Goal: Transaction & Acquisition: Book appointment/travel/reservation

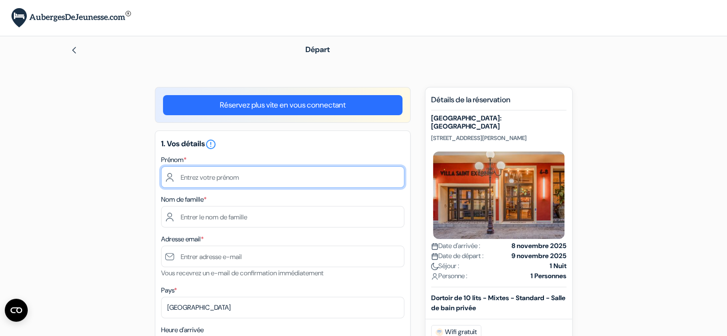
click at [216, 172] on input "text" at bounding box center [282, 177] width 243 height 22
type input "[PERSON_NAME]"
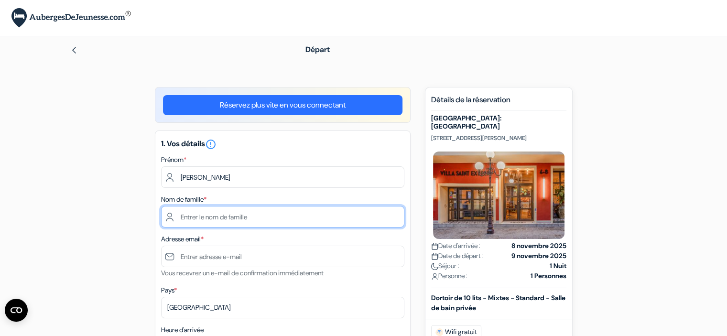
click at [214, 216] on input "text" at bounding box center [282, 217] width 243 height 22
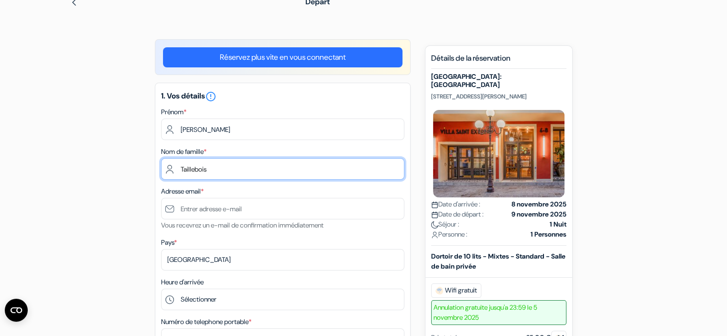
scroll to position [96, 0]
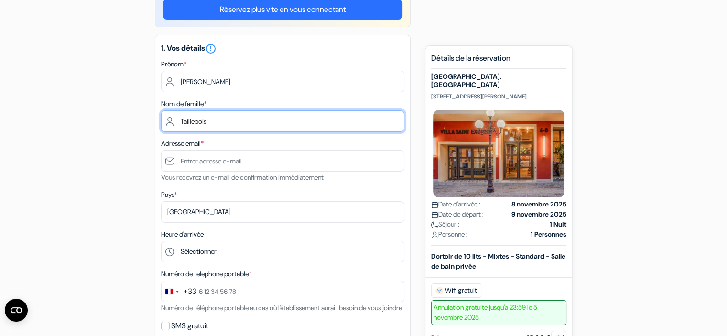
type input "Taillebois"
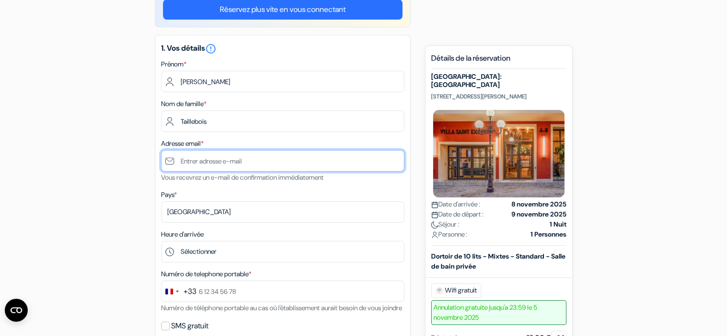
click at [208, 162] on input "text" at bounding box center [282, 161] width 243 height 22
type input "[EMAIL_ADDRESS][DOMAIN_NAME]"
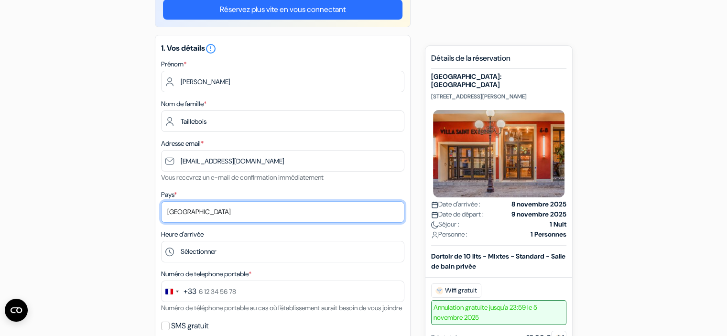
click at [207, 206] on select "Selectionner le pays Abkhazie [GEOGRAPHIC_DATA] [GEOGRAPHIC_DATA] Du [GEOGRAPHI…" at bounding box center [282, 212] width 243 height 22
click at [161, 202] on select "Selectionner le pays Abkhazie [GEOGRAPHIC_DATA] [GEOGRAPHIC_DATA] Du [GEOGRAPHI…" at bounding box center [282, 212] width 243 height 22
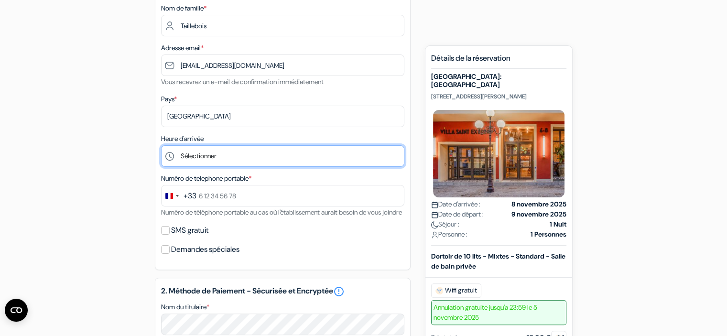
click at [214, 162] on select "Sélectionner 1:00 2:00 3:00 4:00 5:00 6:00 7:00 8:00 9:00 10:00 11:00 12:00 13:…" at bounding box center [282, 156] width 243 height 22
select select "15"
click at [161, 146] on select "Sélectionner 1:00 2:00 3:00 4:00 5:00 6:00 7:00 8:00 9:00 10:00 11:00 12:00 13:…" at bounding box center [282, 156] width 243 height 22
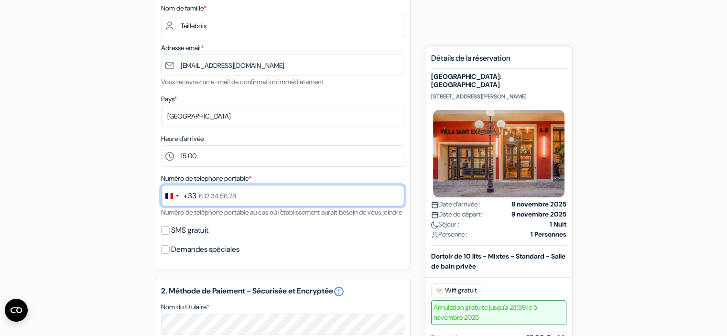
click at [219, 197] on input "text" at bounding box center [282, 196] width 243 height 22
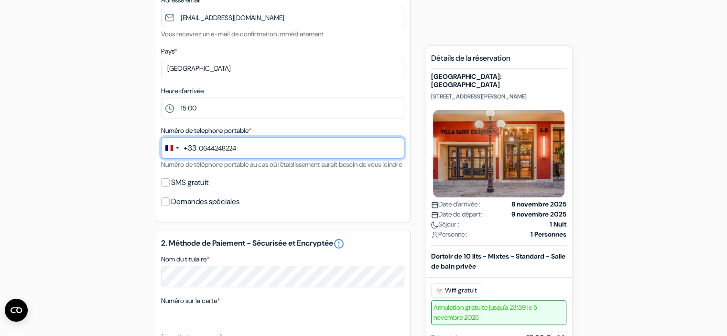
type input "0644248224"
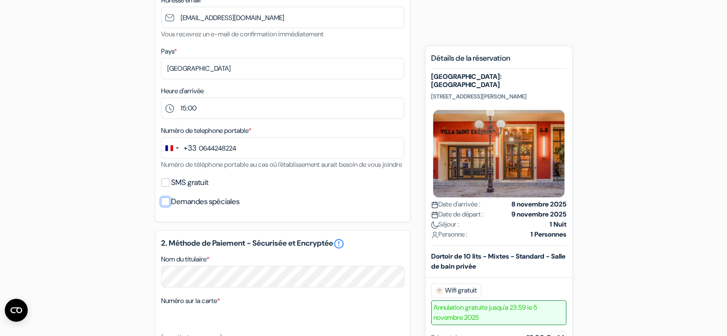
click at [166, 206] on input "Demandes spéciales" at bounding box center [165, 202] width 9 height 9
checkbox input "true"
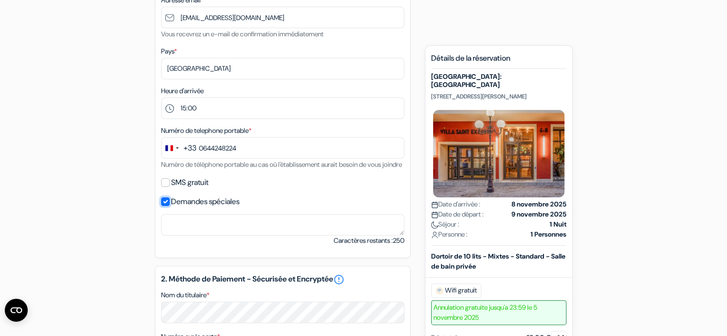
scroll to position [335, 0]
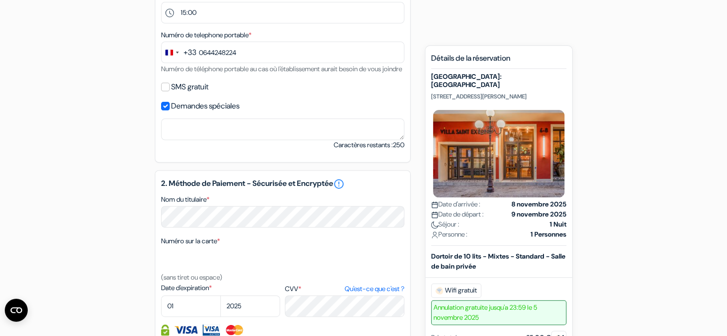
click at [170, 113] on div "Demandes spéciales" at bounding box center [282, 105] width 243 height 13
click at [165, 91] on input "SMS gratuit" at bounding box center [165, 87] width 9 height 9
checkbox input "true"
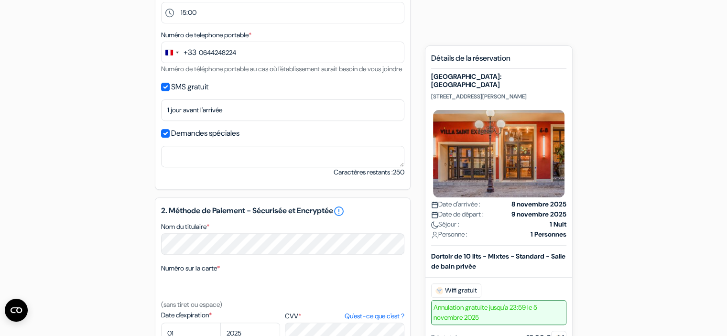
click at [164, 138] on input "Demandes spéciales" at bounding box center [165, 133] width 9 height 9
checkbox input "false"
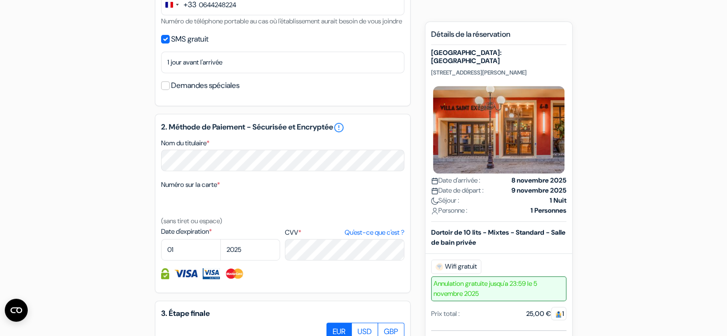
scroll to position [526, 0]
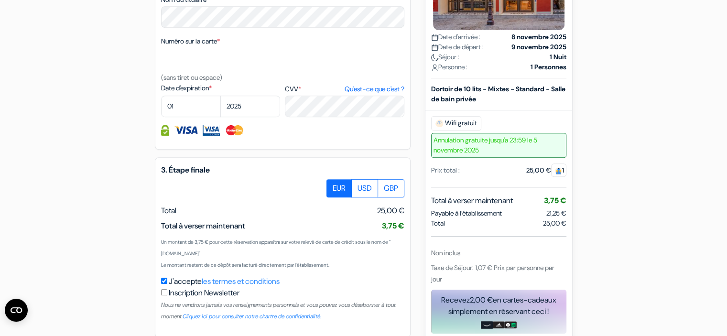
click at [239, 136] on img at bounding box center [235, 130] width 20 height 11
click at [240, 93] on label "Date d'expiration *" at bounding box center [220, 88] width 119 height 10
click at [0, 0] on textarea "Nom du titulaire *" at bounding box center [0, 0] width 0 height 0
click at [182, 117] on select "01 02 03 04 05 06 07 08 09 10 11 12" at bounding box center [191, 107] width 60 height 22
select select "11"
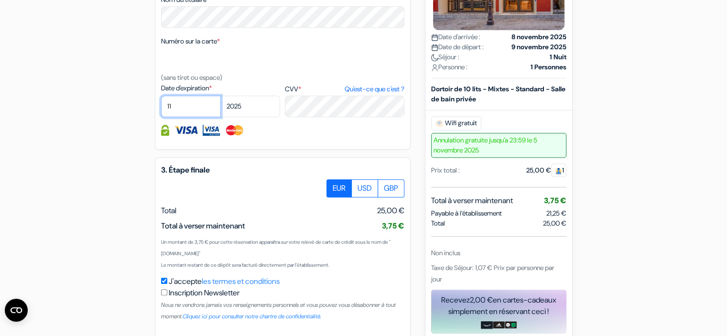
click at [161, 108] on select "01 02 03 04 05 06 07 08 09 10 11 12" at bounding box center [191, 107] width 60 height 22
click at [264, 117] on select "2025 2026 2027 2028 2029 2030 2031 2032 2033 2034 2035 2036 2037 2038 2039 2040…" at bounding box center [250, 107] width 60 height 22
select select "2026"
click at [220, 108] on select "2025 2026 2027 2028 2029 2030 2031 2032 2033 2034 2035 2036 2037 2038 2039 2040…" at bounding box center [250, 107] width 60 height 22
click at [322, 94] on label "CVV * Qu'est-ce que c'est ?" at bounding box center [344, 89] width 119 height 10
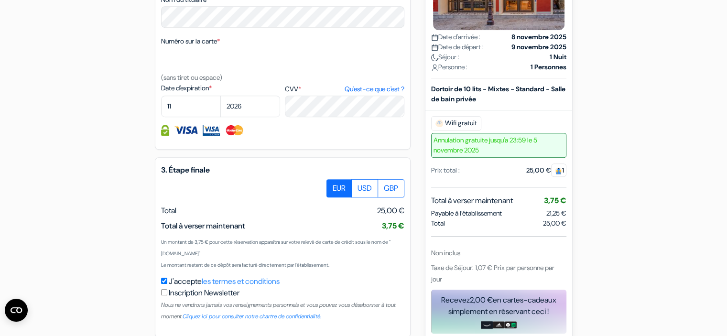
click at [0, 0] on textarea "Nom du titulaire *" at bounding box center [0, 0] width 0 height 0
click at [297, 94] on label "CVV * Qu'est-ce que c'est ?" at bounding box center [344, 89] width 119 height 10
click at [236, 93] on label "Date d'expiration *" at bounding box center [220, 88] width 119 height 10
click at [0, 0] on textarea "Nom du titulaire *" at bounding box center [0, 0] width 0 height 0
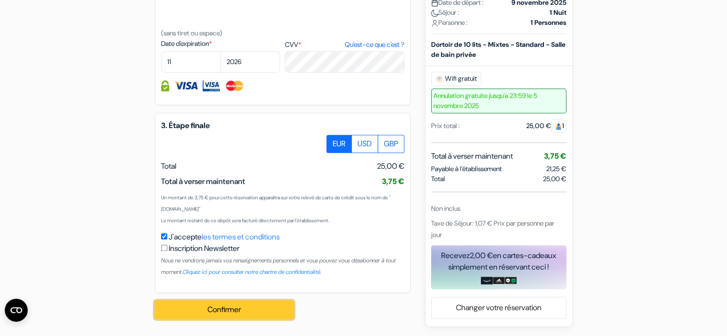
click at [202, 304] on button "Confirmer Loading..." at bounding box center [224, 310] width 139 height 18
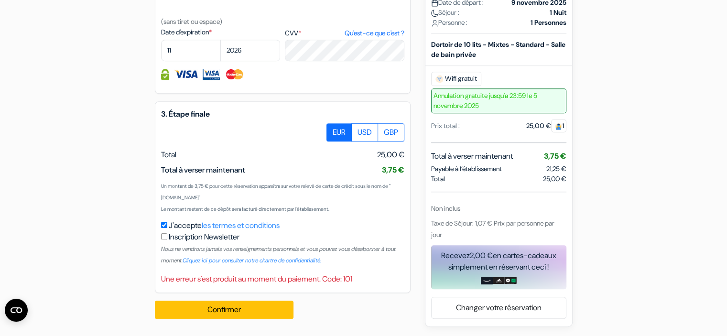
scroll to position [498, 0]
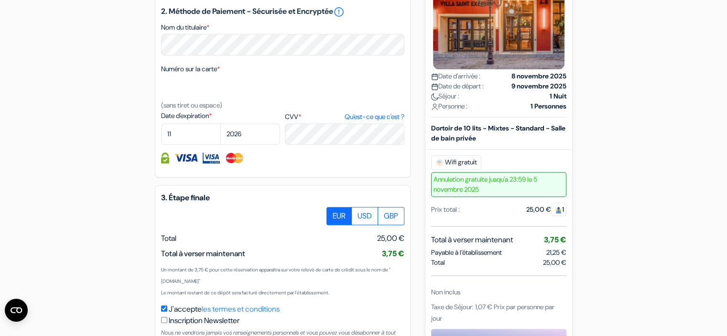
click at [63, 182] on div "add_box [GEOGRAPHIC_DATA]: [GEOGRAPHIC_DATA] [STREET_ADDRESS][PERSON_NAME] Déta…" at bounding box center [363, 0] width 631 height 822
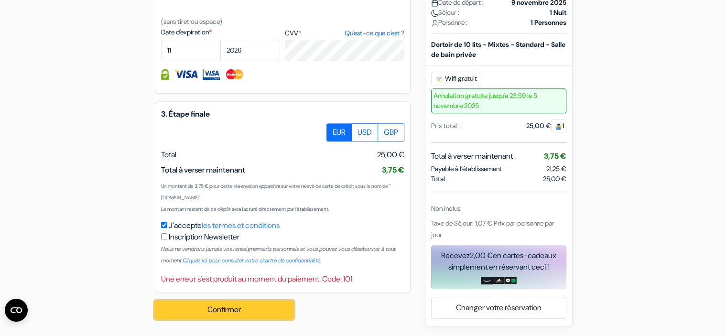
click at [204, 307] on button "Confirmer Loading..." at bounding box center [224, 310] width 139 height 18
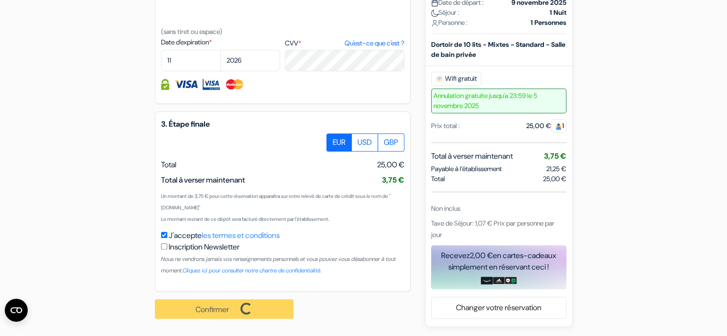
scroll to position [584, 0]
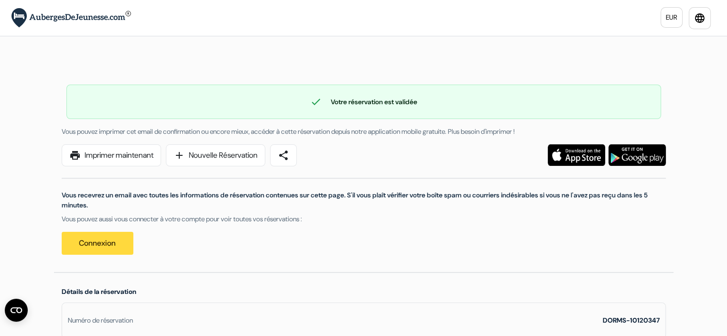
scroll to position [48, 0]
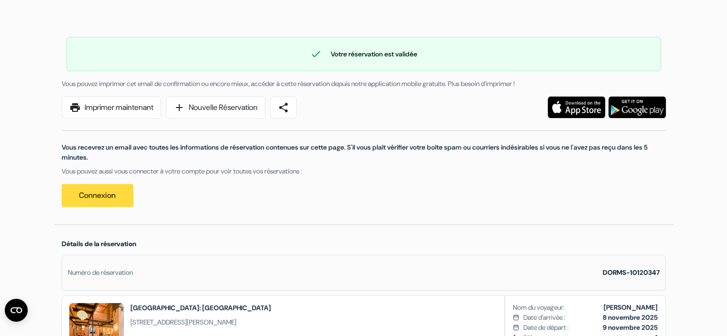
drag, startPoint x: 647, startPoint y: 0, endPoint x: 69, endPoint y: 19, distance: 578.1
click at [69, 19] on div "check Votre réservation est validée Numéro de réservation: DORMS-10120347 Vous …" at bounding box center [364, 117] width 620 height 214
